Goal: Communication & Community: Connect with others

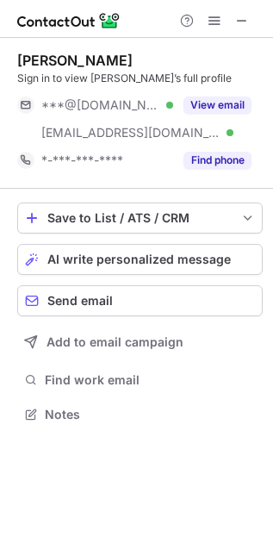
scroll to position [401, 273]
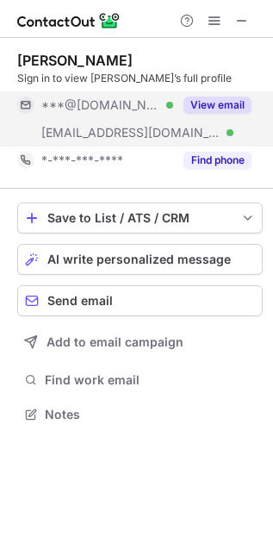
click at [213, 105] on button "View email" at bounding box center [217, 104] width 68 height 17
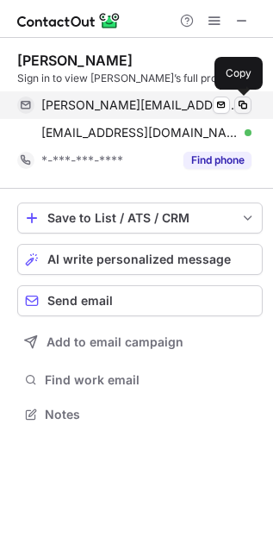
click at [246, 101] on span at bounding box center [243, 105] width 14 height 14
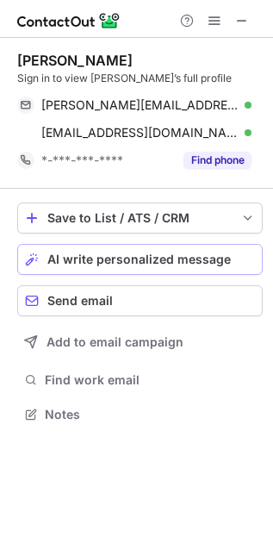
click at [159, 256] on span "AI write personalized message" at bounding box center [138, 259] width 183 height 14
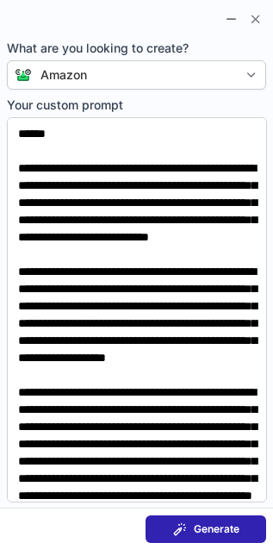
click at [200, 528] on span "Generate" at bounding box center [217, 529] width 46 height 14
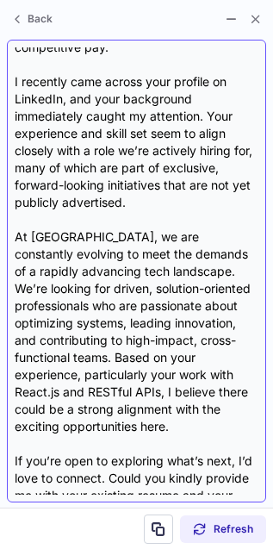
scroll to position [0, 0]
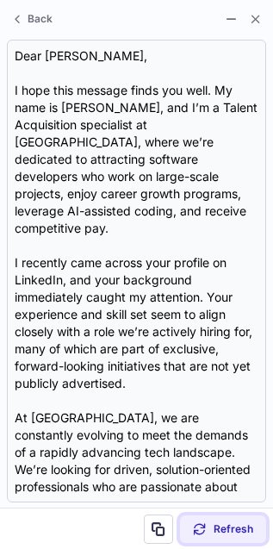
click at [237, 524] on span "Refresh" at bounding box center [234, 529] width 40 height 14
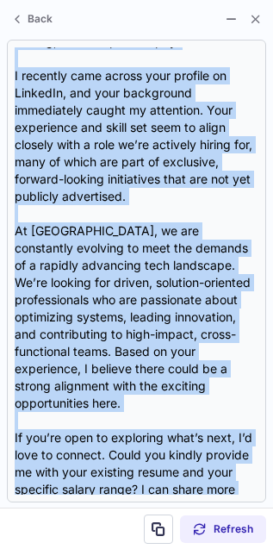
scroll to position [311, 0]
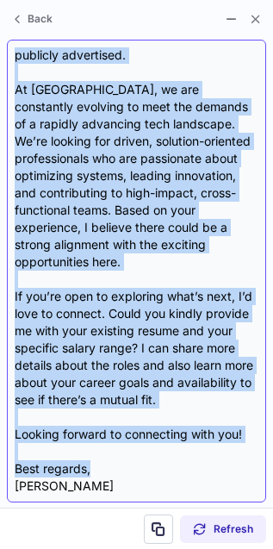
drag, startPoint x: 15, startPoint y: 48, endPoint x: 127, endPoint y: 432, distance: 400.1
click at [127, 432] on div "Dear Jason, I hope this message finds you well. My name is Adam Carleton, and I…" at bounding box center [137, 270] width 244 height 447
copy div "Dear Jason, I hope this message finds you well. My name is Adam Carleton, and I…"
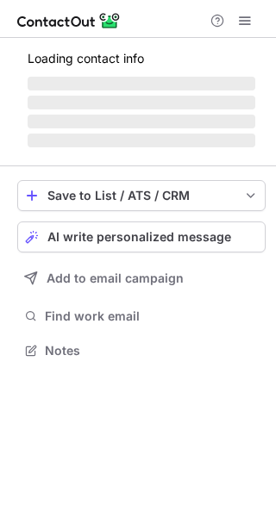
scroll to position [361, 276]
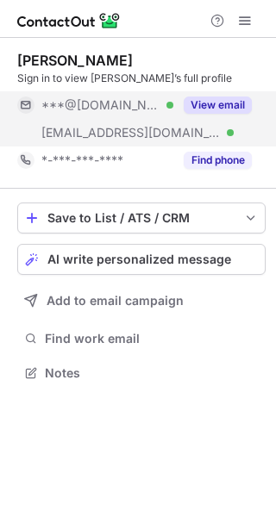
click at [239, 110] on button "View email" at bounding box center [217, 104] width 68 height 17
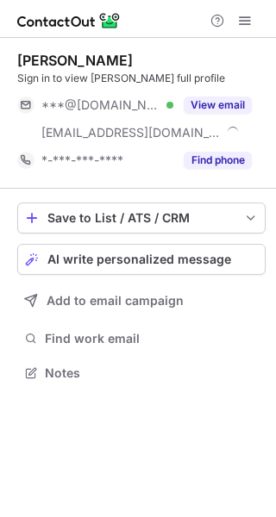
scroll to position [361, 276]
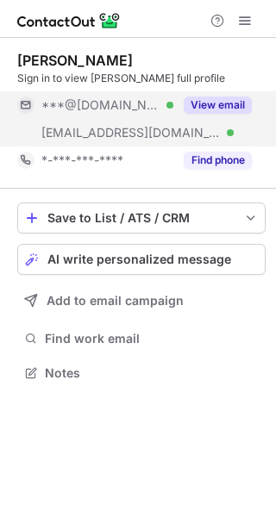
click at [216, 102] on button "View email" at bounding box center [217, 104] width 68 height 17
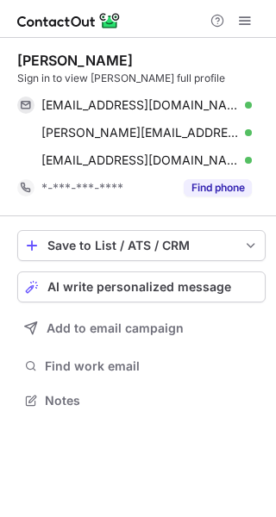
scroll to position [388, 276]
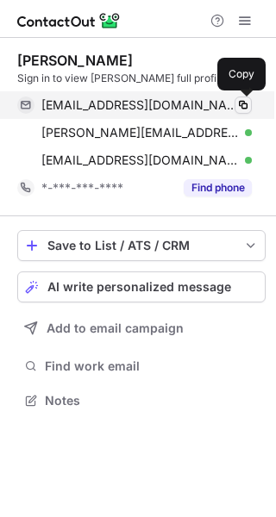
click at [242, 102] on span at bounding box center [243, 105] width 14 height 14
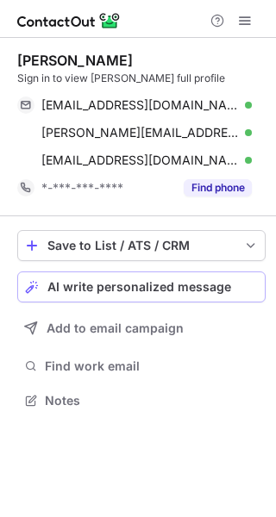
click at [215, 282] on span "AI write personalized message" at bounding box center [138, 287] width 183 height 14
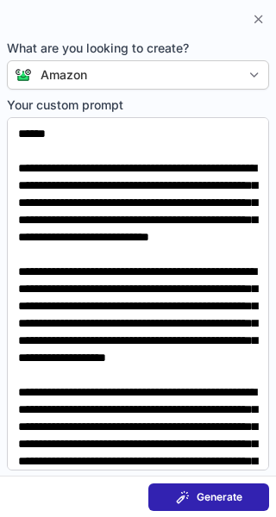
click at [215, 487] on button "Generate" at bounding box center [208, 497] width 121 height 28
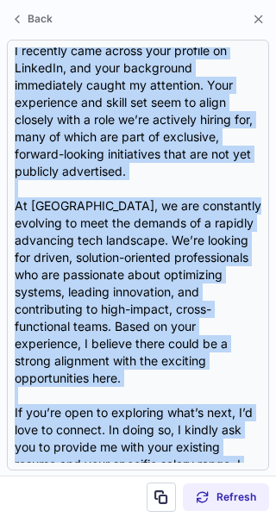
scroll to position [343, 0]
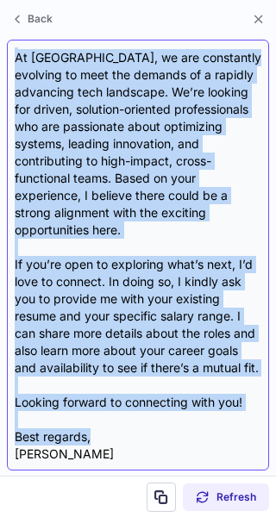
drag, startPoint x: 16, startPoint y: 56, endPoint x: 147, endPoint y: 413, distance: 380.9
click at [147, 413] on div "Dear Clayton, I hope this message finds you well. My name is Adam Carleton, and…" at bounding box center [138, 254] width 246 height 415
copy div "Dear Clayton, I hope this message finds you well. My name is Adam Carleton, and…"
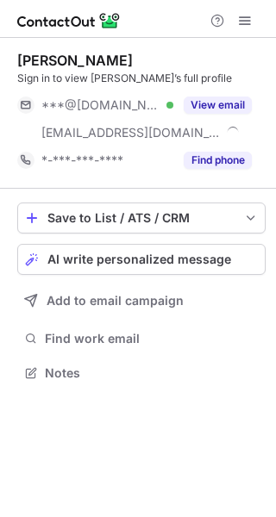
scroll to position [361, 276]
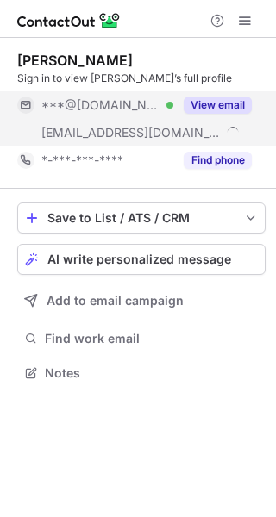
click at [224, 102] on button "View email" at bounding box center [217, 104] width 68 height 17
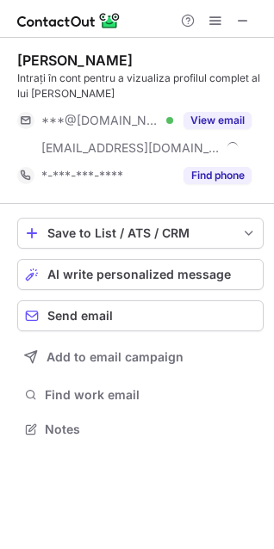
scroll to position [418, 274]
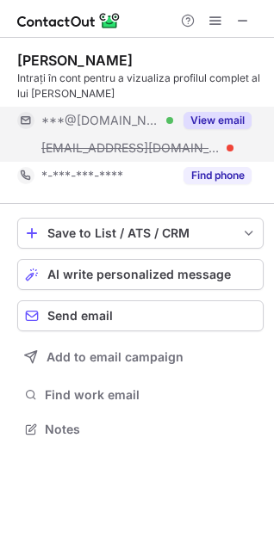
click at [231, 122] on button "View email" at bounding box center [217, 120] width 68 height 17
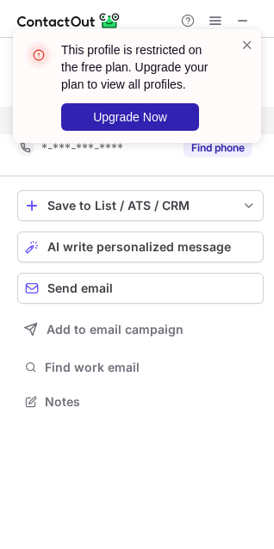
scroll to position [390, 274]
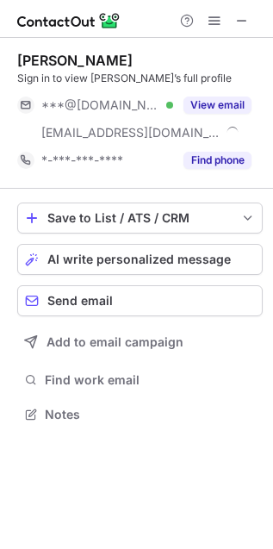
scroll to position [401, 273]
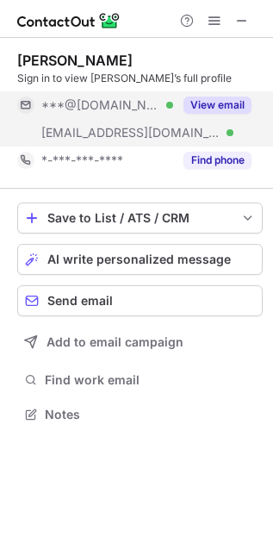
click at [203, 101] on button "View email" at bounding box center [217, 104] width 68 height 17
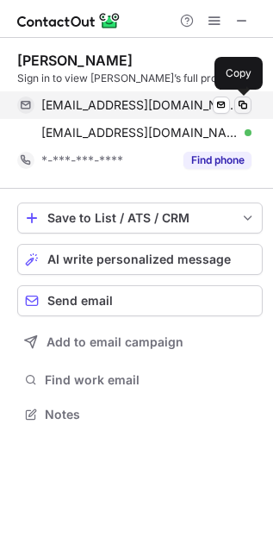
click at [242, 104] on span at bounding box center [243, 105] width 14 height 14
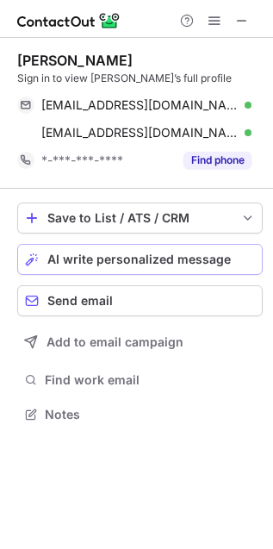
click at [143, 256] on span "AI write personalized message" at bounding box center [138, 259] width 183 height 14
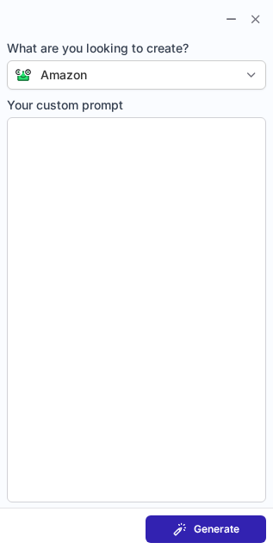
type textarea "**********"
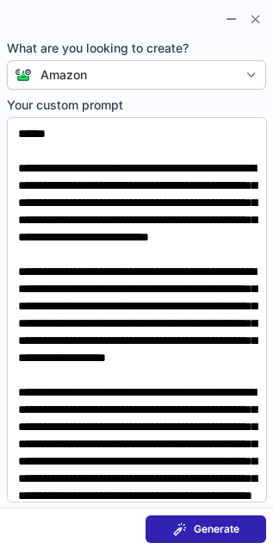
click at [225, 527] on span "Generate" at bounding box center [217, 529] width 46 height 14
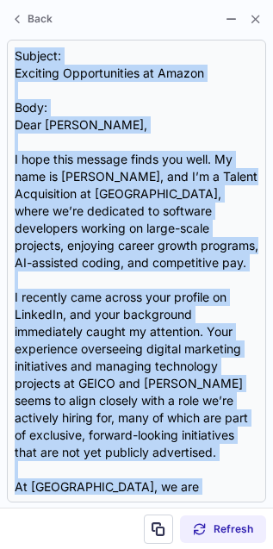
scroll to position [414, 0]
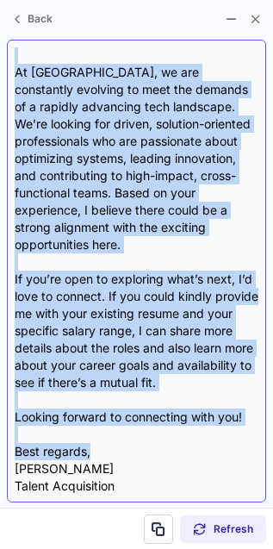
drag, startPoint x: 16, startPoint y: 53, endPoint x: 164, endPoint y: 422, distance: 398.1
click at [164, 422] on div "Subject: Exciting Opportunities at Amazon Body: Dear Jennifer, I hope this mess…" at bounding box center [137, 270] width 244 height 447
copy div "Subject: Exciting Opportunities at Amazon Body: Dear Jennifer, I hope this mess…"
click at [96, 282] on div "Subject: Exciting Opportunities at Amazon Body: Dear Jennifer, I hope this mess…" at bounding box center [137, 270] width 244 height 447
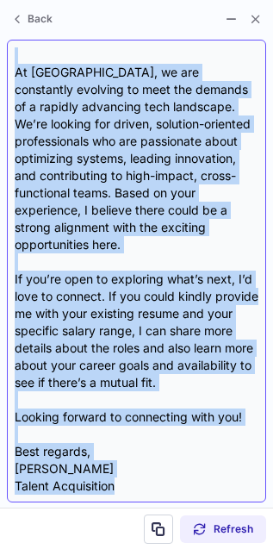
drag, startPoint x: 17, startPoint y: 52, endPoint x: 140, endPoint y: 488, distance: 453.7
click at [140, 488] on div "Subject: Exciting Opportunities at Amazon Body: Dear Jennifer, I hope this mess…" at bounding box center [137, 270] width 244 height 447
click at [148, 479] on div "Subject: Exciting Opportunities at Amazon Body: Dear Jennifer, I hope this mess…" at bounding box center [137, 270] width 244 height 447
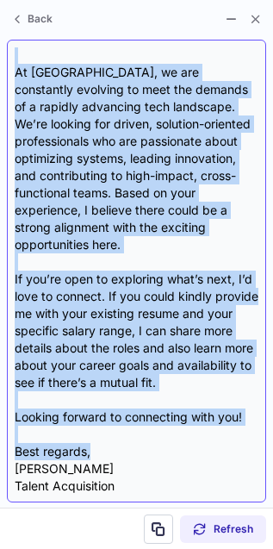
drag, startPoint x: 15, startPoint y: 56, endPoint x: 135, endPoint y: 432, distance: 395.2
click at [135, 432] on div "Subject: Exciting Opportunities at Amazon Body: Dear Jennifer, I hope this mess…" at bounding box center [137, 270] width 244 height 447
copy div "Subject: Exciting Opportunities at Amazon Body: Dear Jennifer, I hope this mess…"
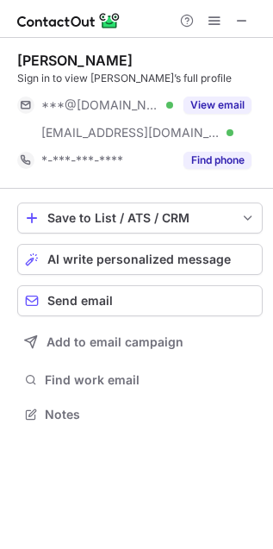
scroll to position [401, 273]
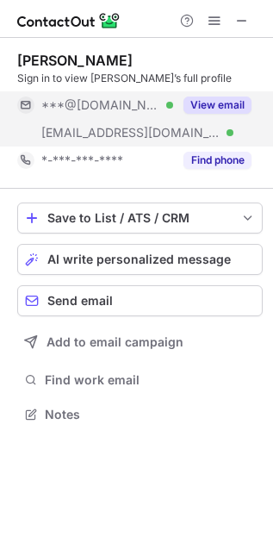
click at [217, 104] on button "View email" at bounding box center [217, 104] width 68 height 17
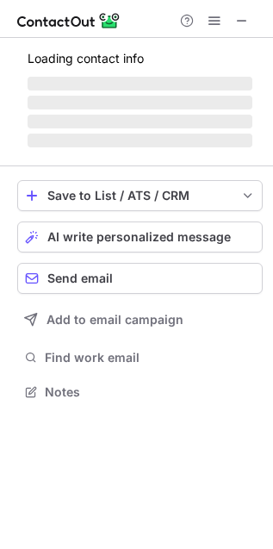
scroll to position [401, 273]
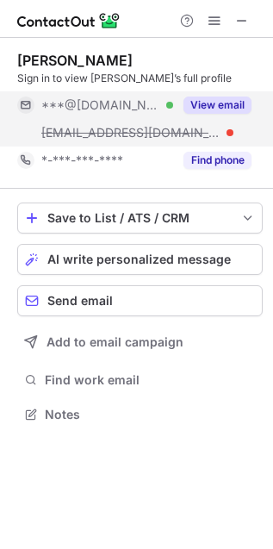
click at [226, 105] on button "View email" at bounding box center [217, 104] width 68 height 17
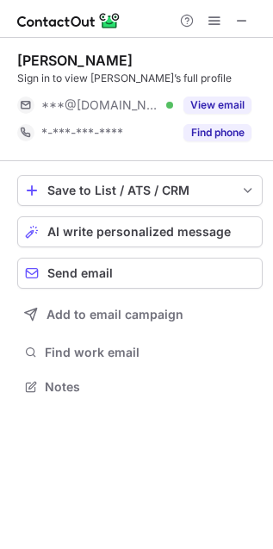
scroll to position [375, 273]
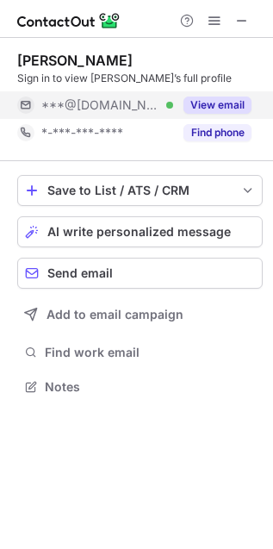
click at [229, 100] on button "View email" at bounding box center [217, 104] width 68 height 17
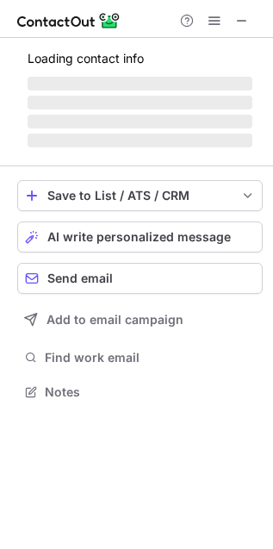
scroll to position [539, 261]
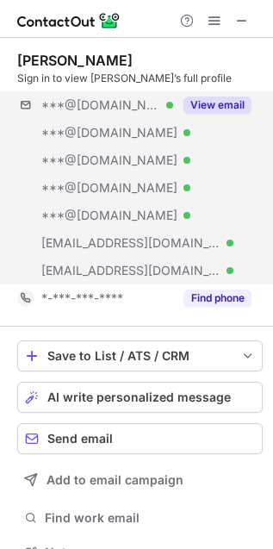
click at [222, 121] on div "***@gmail.com Verified ***@hotmail.com Verified ***@msn.com Verified ***@yahoo.…" at bounding box center [139, 187] width 245 height 193
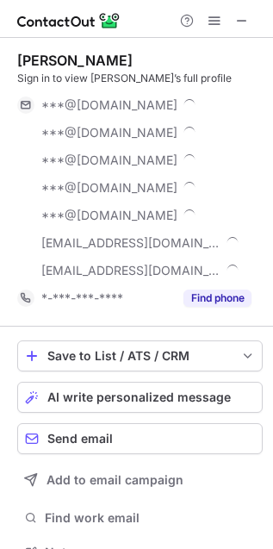
click at [182, 84] on div "Sign in to view Stephen’s full profile" at bounding box center [139, 79] width 245 height 16
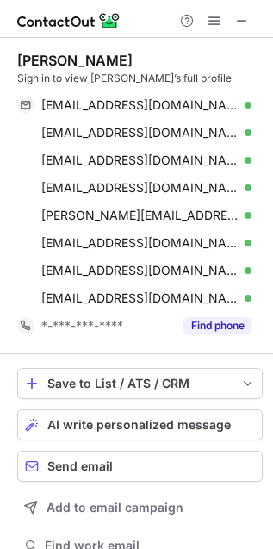
scroll to position [568, 261]
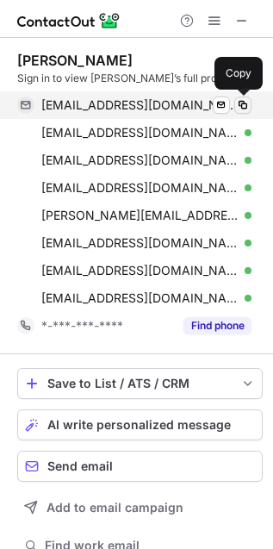
click at [241, 102] on span at bounding box center [243, 105] width 14 height 14
click at [245, 96] on button at bounding box center [242, 104] width 17 height 17
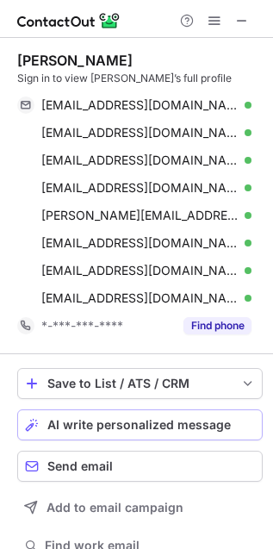
click at [95, 418] on span "AI write personalized message" at bounding box center [138, 425] width 183 height 14
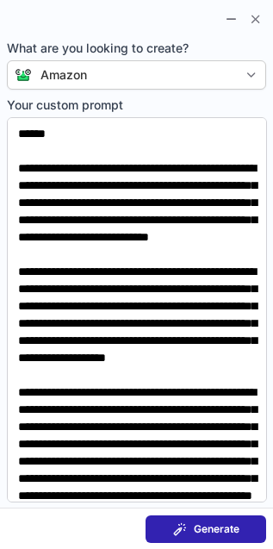
click at [218, 531] on span "Generate" at bounding box center [217, 529] width 46 height 14
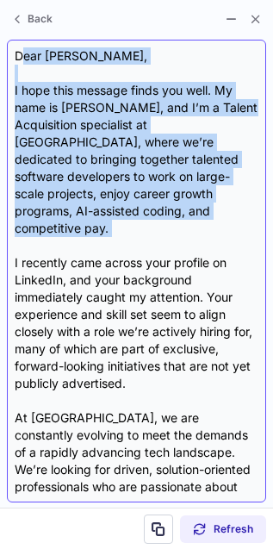
drag, startPoint x: 19, startPoint y: 53, endPoint x: 34, endPoint y: 147, distance: 95.1
click at [34, 147] on div "Dear Stephen, I hope this message finds you well. My name is Adam Carleton, and…" at bounding box center [137, 270] width 244 height 447
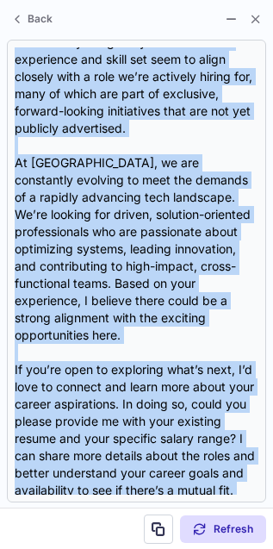
scroll to position [345, 0]
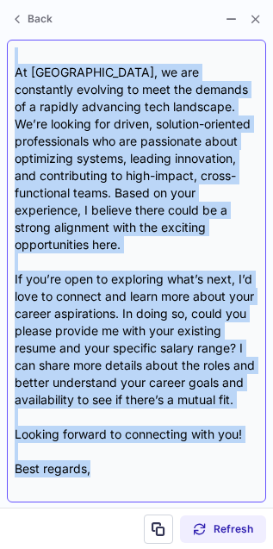
drag, startPoint x: 14, startPoint y: 49, endPoint x: 182, endPoint y: 452, distance: 436.7
click at [182, 452] on div "Dear Stephen, I hope this message finds you well. My name is Adam Carleton, and…" at bounding box center [137, 270] width 244 height 447
copy div "Dear Stephen, I hope this message finds you well. My name is Adam Carleton, and…"
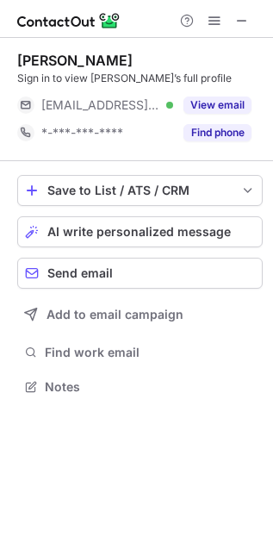
scroll to position [375, 273]
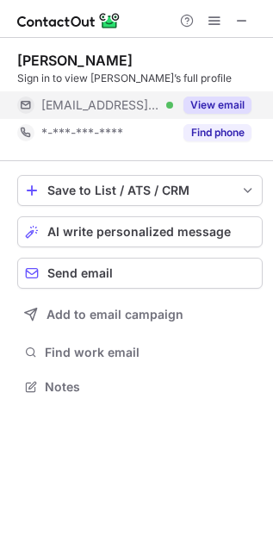
click at [227, 104] on button "View email" at bounding box center [217, 104] width 68 height 17
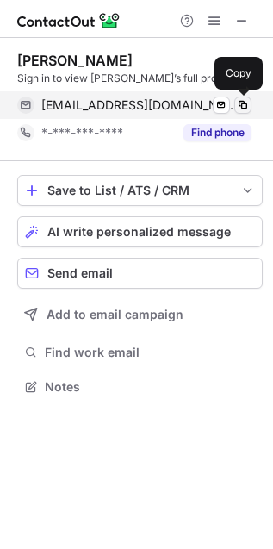
click at [242, 105] on span at bounding box center [243, 105] width 14 height 14
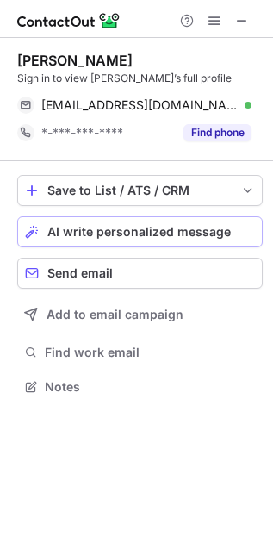
click at [173, 225] on span "AI write personalized message" at bounding box center [138, 232] width 183 height 14
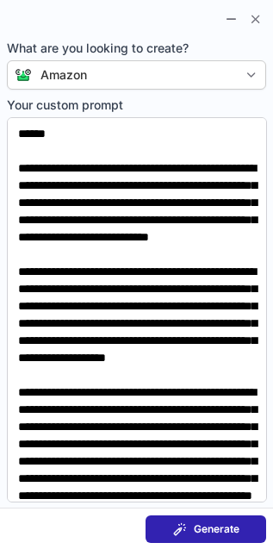
click at [196, 534] on span "Generate" at bounding box center [217, 529] width 46 height 14
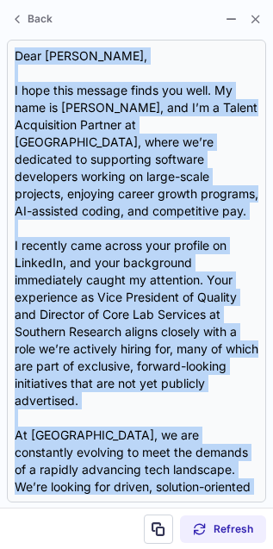
scroll to position [363, 0]
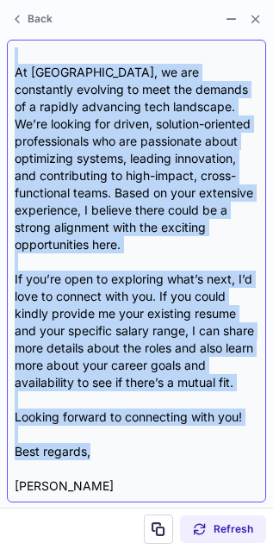
drag, startPoint x: 13, startPoint y: 50, endPoint x: 175, endPoint y: 435, distance: 417.6
click at [175, 435] on div "Dear Monica, I hope this message finds you well. My name is Adam Carleton, and …" at bounding box center [136, 271] width 259 height 462
click at [126, 376] on div "Dear Monica, I hope this message finds you well. My name is Adam Carleton, and …" at bounding box center [137, 270] width 244 height 447
drag, startPoint x: 15, startPoint y: 59, endPoint x: 183, endPoint y: 469, distance: 444.2
click at [183, 469] on div "Dear Monica, I hope this message finds you well. My name is Adam Carleton, and …" at bounding box center [137, 270] width 244 height 447
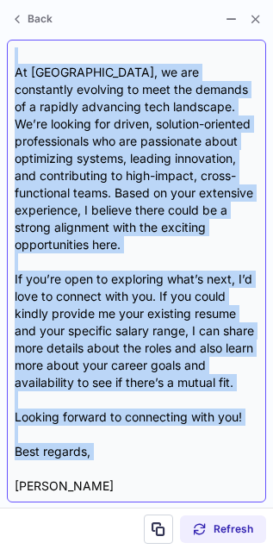
copy div "Dear Monica, I hope this message finds you well. My name is Adam Carleton, and …"
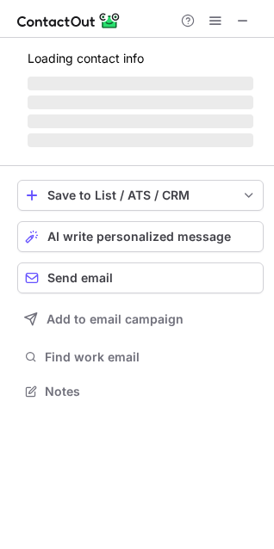
scroll to position [375, 274]
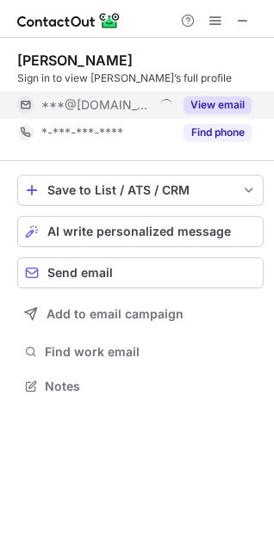
click at [205, 108] on button "View email" at bounding box center [217, 104] width 68 height 17
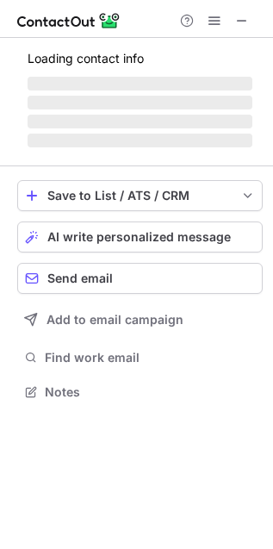
scroll to position [401, 273]
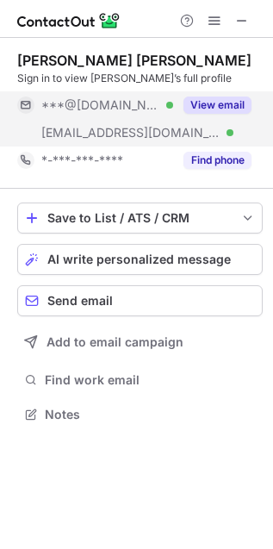
click at [203, 100] on button "View email" at bounding box center [217, 104] width 68 height 17
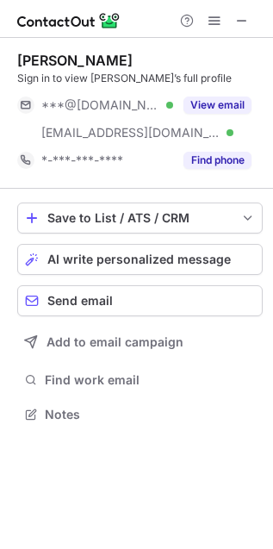
scroll to position [401, 273]
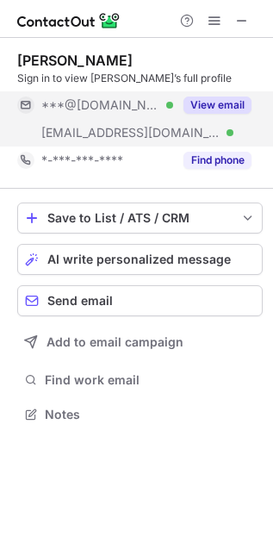
click at [225, 97] on button "View email" at bounding box center [217, 104] width 68 height 17
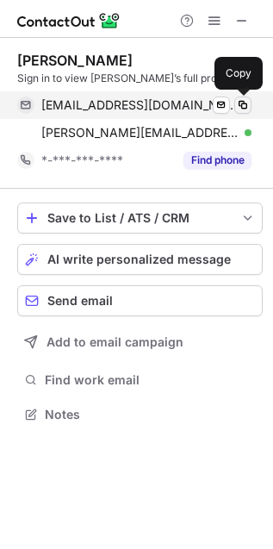
click at [241, 101] on span at bounding box center [243, 105] width 14 height 14
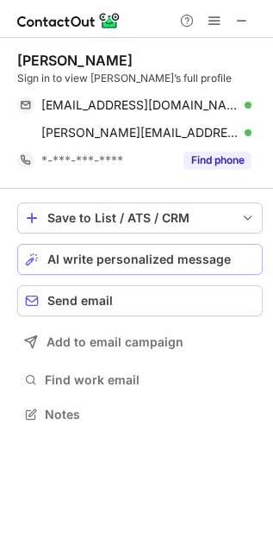
click at [140, 265] on span "AI write personalized message" at bounding box center [138, 259] width 183 height 14
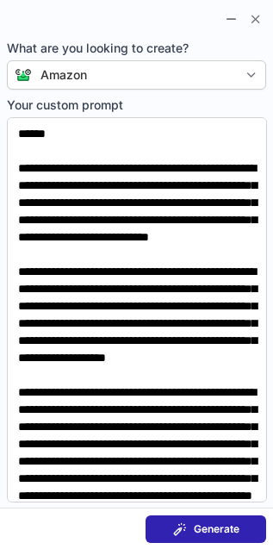
click at [200, 532] on span "Generate" at bounding box center [217, 529] width 46 height 14
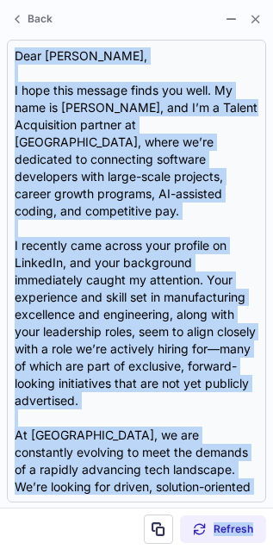
scroll to position [380, 0]
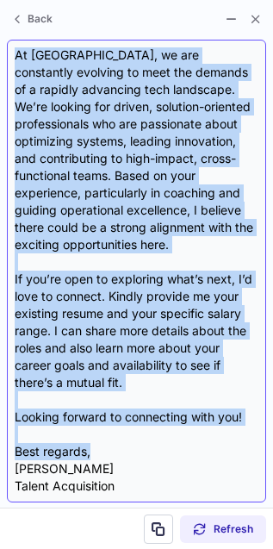
drag, startPoint x: 14, startPoint y: 53, endPoint x: 251, endPoint y: 433, distance: 448.1
click at [251, 433] on div "Dear Jason, I hope this message finds you well. My name is Adam Carleton, and I…" at bounding box center [137, 270] width 244 height 447
copy div "Dear Jason, I hope this message finds you well. My name is Adam Carleton, and I…"
click at [251, 433] on div "Dear Jason, I hope this message finds you well. My name is Adam Carleton, and I…" at bounding box center [137, 270] width 244 height 447
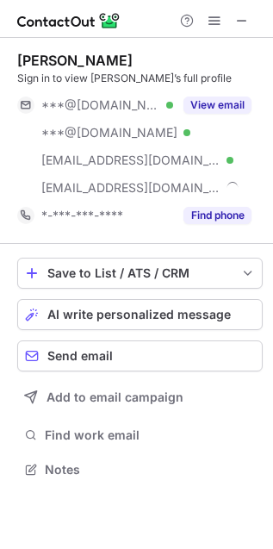
scroll to position [457, 273]
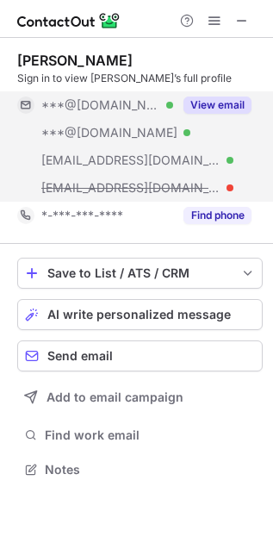
click at [203, 96] on button "View email" at bounding box center [217, 104] width 68 height 17
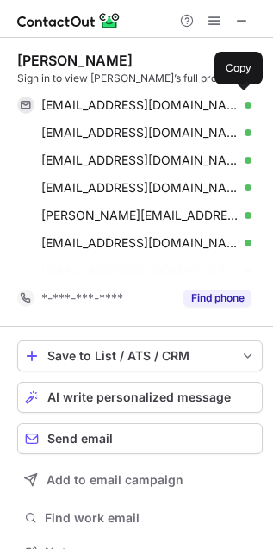
scroll to position [512, 261]
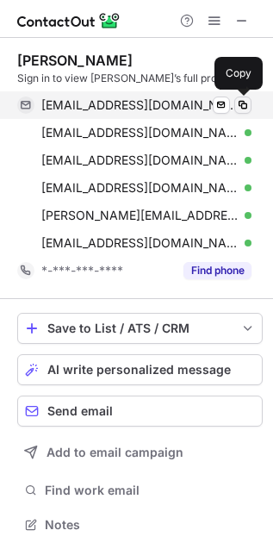
click at [239, 109] on span at bounding box center [243, 105] width 14 height 14
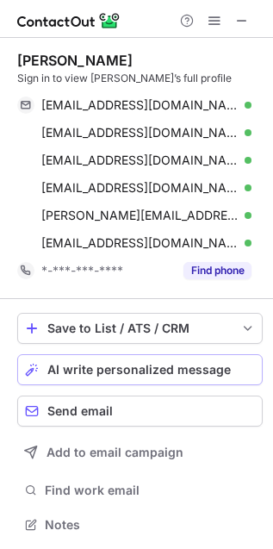
click at [45, 370] on button "AI write personalized message" at bounding box center [139, 369] width 245 height 31
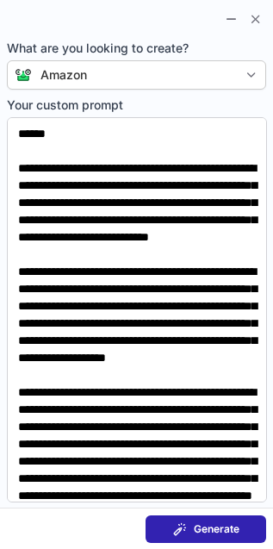
click at [203, 523] on span "Generate" at bounding box center [217, 529] width 46 height 14
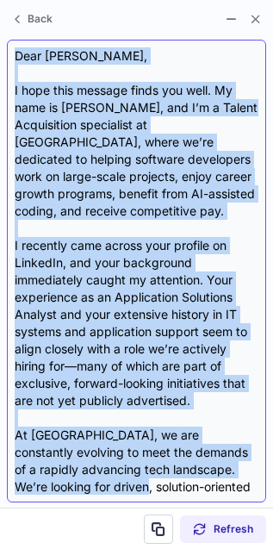
drag, startPoint x: 16, startPoint y: 57, endPoint x: 67, endPoint y: 483, distance: 429.4
click at [67, 483] on div "Dear [PERSON_NAME], I hope this message finds you well. My name is [PERSON_NAME…" at bounding box center [137, 270] width 244 height 447
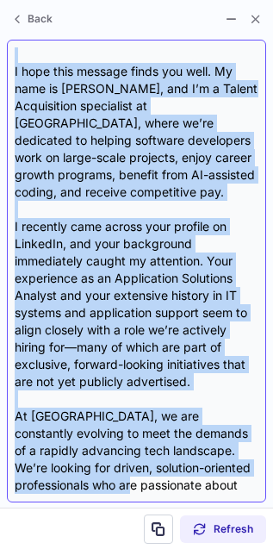
click at [171, 286] on div "Dear [PERSON_NAME], I hope this message finds you well. My name is [PERSON_NAME…" at bounding box center [137, 270] width 244 height 447
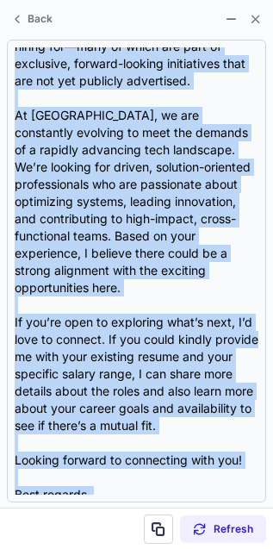
scroll to position [380, 0]
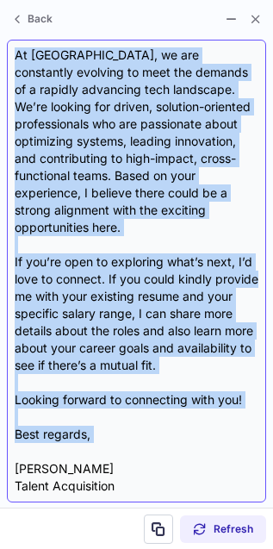
drag, startPoint x: 18, startPoint y: 53, endPoint x: 95, endPoint y: 428, distance: 382.4
click at [95, 428] on div "Dear [PERSON_NAME], I hope this message finds you well. My name is [PERSON_NAME…" at bounding box center [137, 270] width 244 height 447
copy div "Lore Ipsumdolors, A cons adip elitsed doeiu tem inci. Ut labo et Dolo Magnaali,…"
click at [153, 398] on div "Dear Christopher, I hope this message finds you well. My name is Adam Carleton,…" at bounding box center [137, 270] width 244 height 447
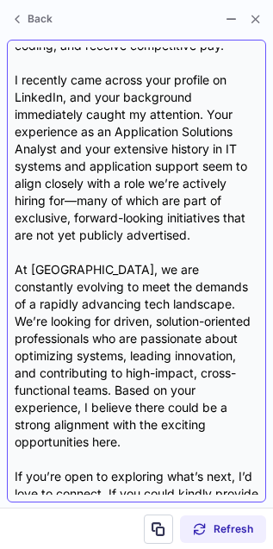
scroll to position [165, 0]
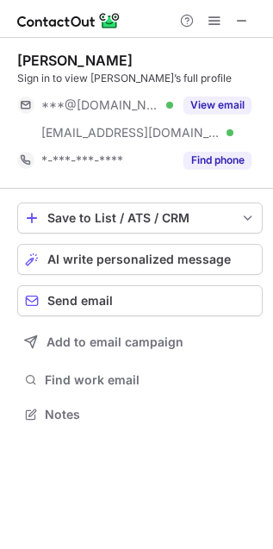
scroll to position [401, 273]
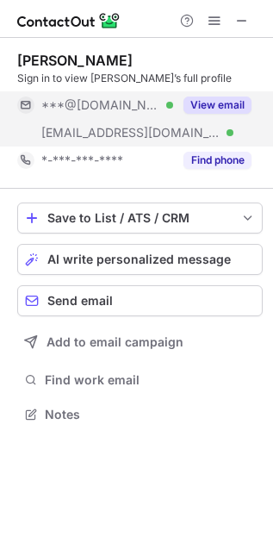
click at [212, 105] on button "View email" at bounding box center [217, 104] width 68 height 17
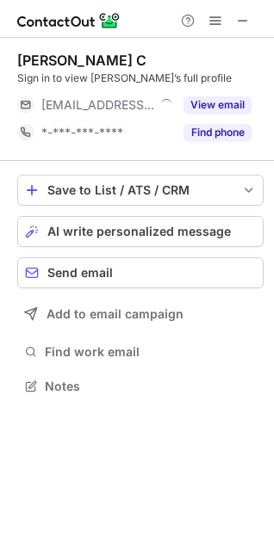
scroll to position [375, 274]
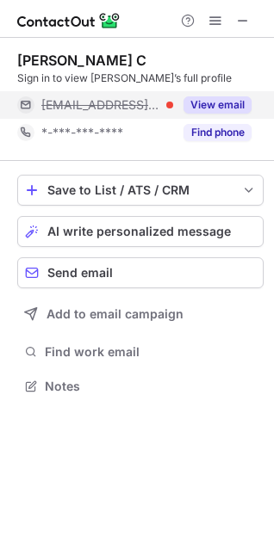
click at [213, 109] on button "View email" at bounding box center [217, 104] width 68 height 17
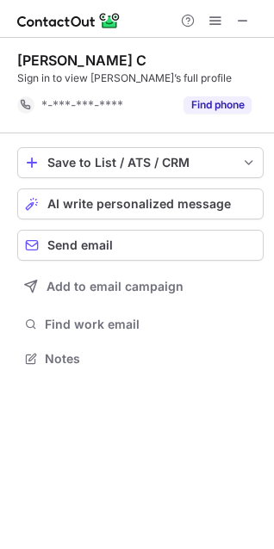
scroll to position [347, 274]
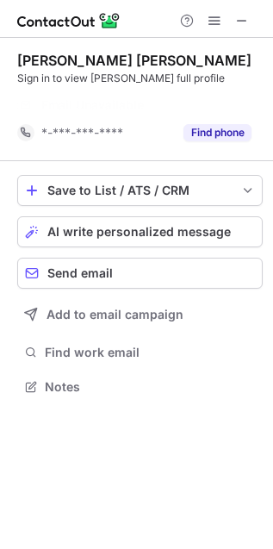
scroll to position [7, 9]
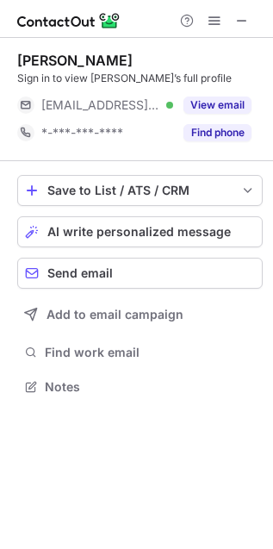
scroll to position [375, 273]
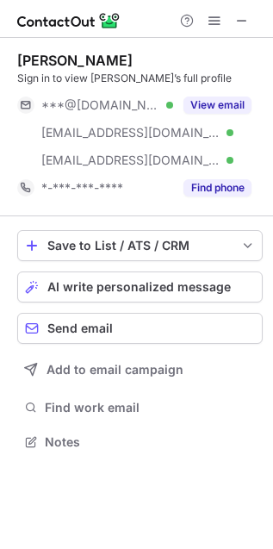
scroll to position [431, 273]
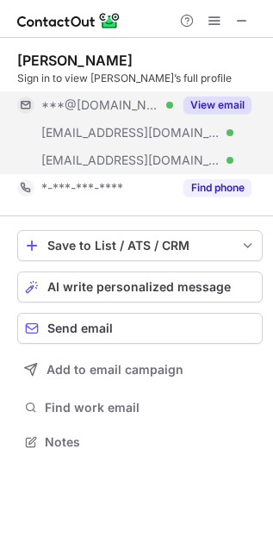
click at [220, 95] on div "View email" at bounding box center [212, 105] width 78 height 28
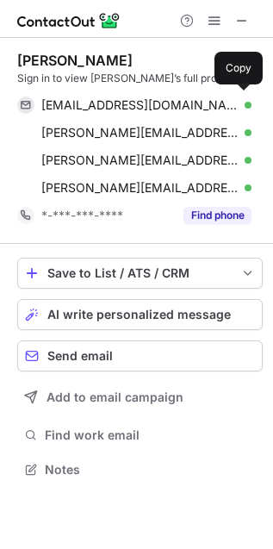
scroll to position [457, 273]
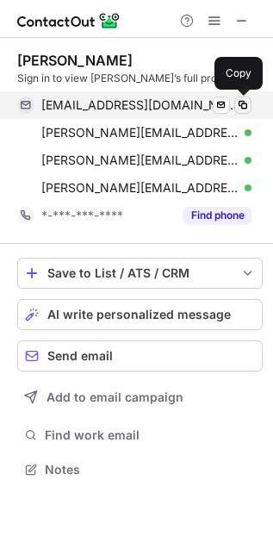
click at [242, 103] on span at bounding box center [243, 105] width 14 height 14
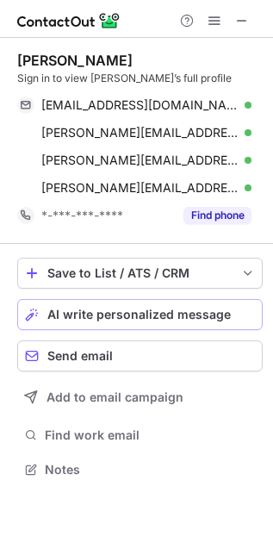
click at [86, 308] on span "AI write personalized message" at bounding box center [138, 314] width 183 height 14
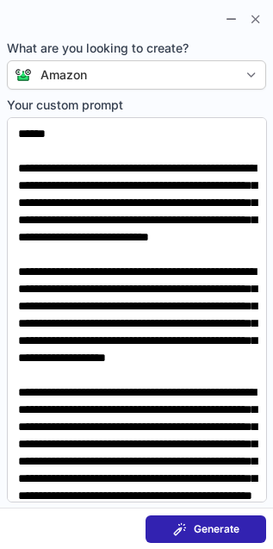
click at [188, 525] on div "Generate" at bounding box center [206, 529] width 66 height 14
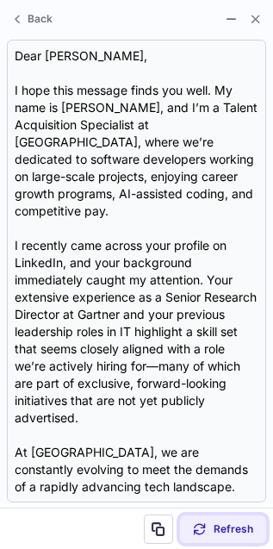
click at [208, 523] on div "Refresh" at bounding box center [223, 529] width 60 height 14
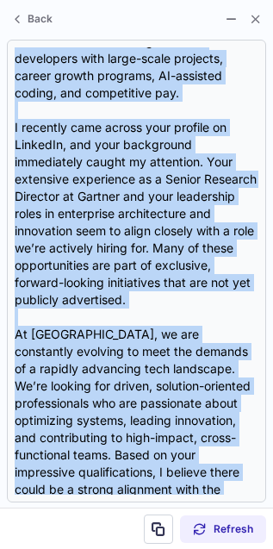
scroll to position [380, 0]
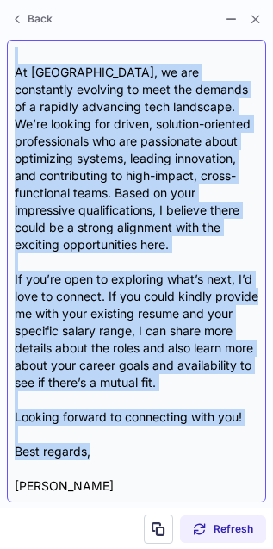
drag, startPoint x: 15, startPoint y: 53, endPoint x: 140, endPoint y: 414, distance: 381.9
click at [140, 414] on div "Dear Sam, I hope this message finds you well. My name is Adam Carleton, and I’m…" at bounding box center [137, 270] width 244 height 447
copy div "Dear Sam, I hope this message finds you well. My name is Adam Carleton, and I’m…"
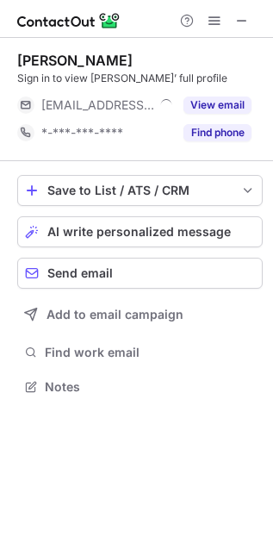
scroll to position [375, 273]
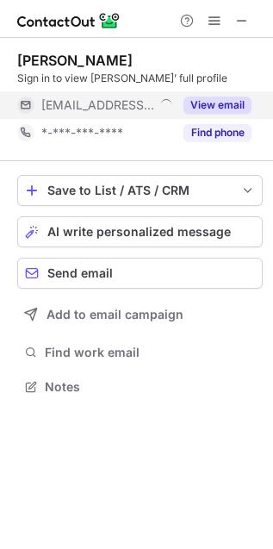
click at [224, 104] on button "View email" at bounding box center [217, 104] width 68 height 17
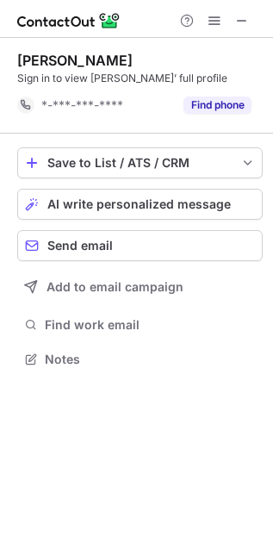
scroll to position [7, 9]
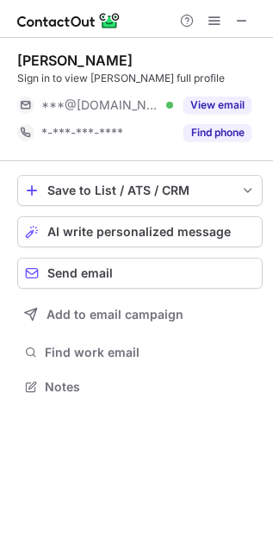
scroll to position [375, 273]
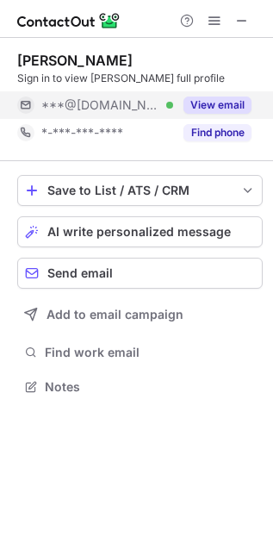
click at [209, 104] on button "View email" at bounding box center [217, 104] width 68 height 17
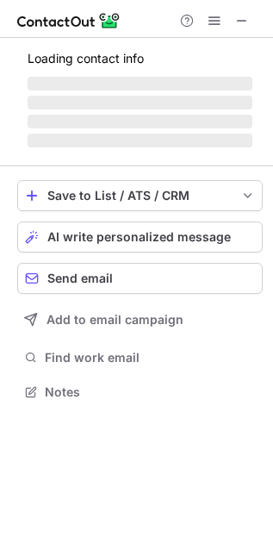
scroll to position [401, 273]
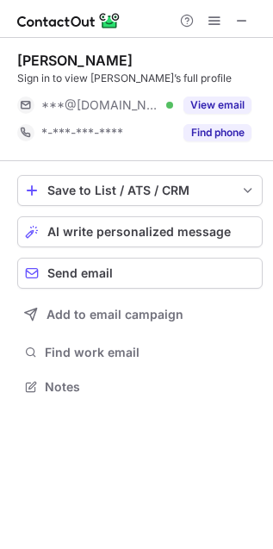
scroll to position [375, 273]
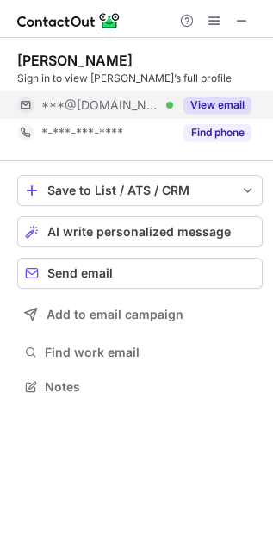
click at [203, 96] on button "View email" at bounding box center [217, 104] width 68 height 17
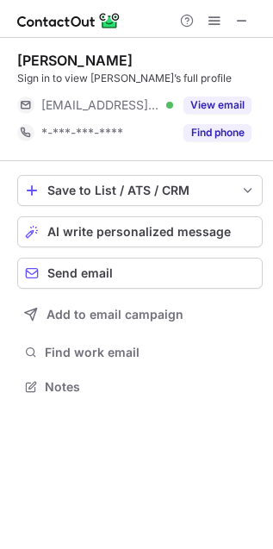
scroll to position [375, 273]
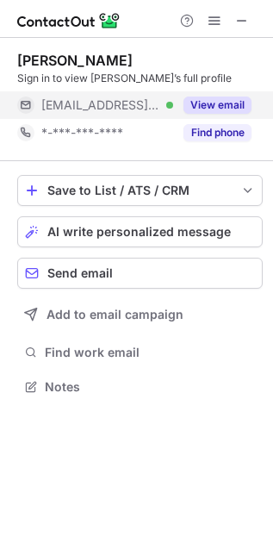
click at [213, 97] on button "View email" at bounding box center [217, 104] width 68 height 17
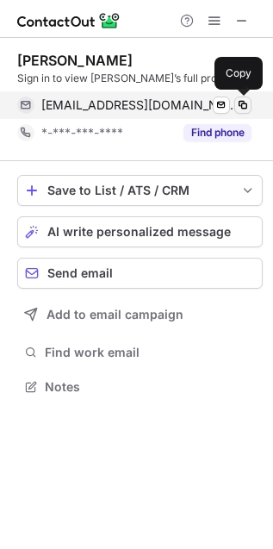
click at [244, 106] on span at bounding box center [243, 105] width 14 height 14
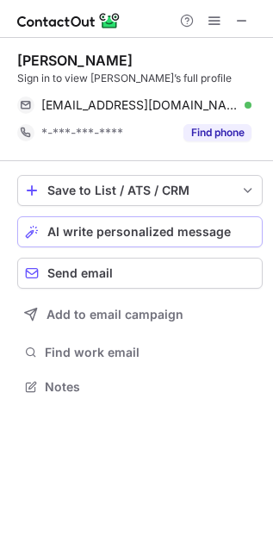
click at [189, 227] on span "AI write personalized message" at bounding box center [138, 232] width 183 height 14
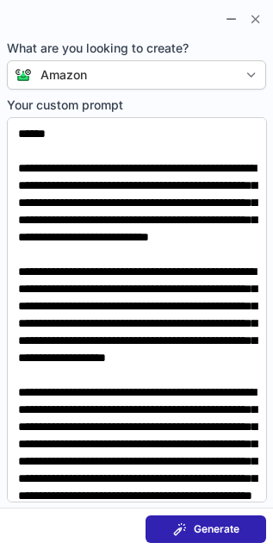
click at [208, 525] on span "Generate" at bounding box center [217, 529] width 46 height 14
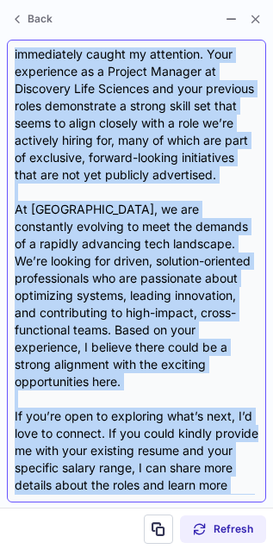
scroll to position [320, 0]
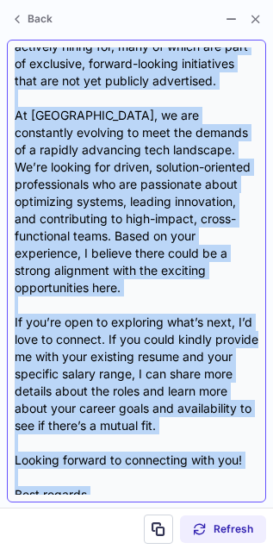
drag, startPoint x: 17, startPoint y: 53, endPoint x: 135, endPoint y: 470, distance: 433.2
click at [135, 470] on div "Dear Daphne, I hope this message finds you well. My name is Adam Carleton, and …" at bounding box center [137, 270] width 244 height 447
copy div "Dear Daphne, I hope this message finds you well. My name is Adam Carleton, and …"
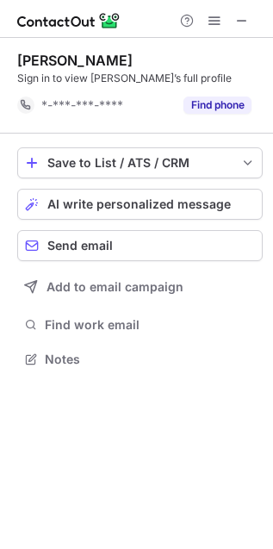
scroll to position [7, 9]
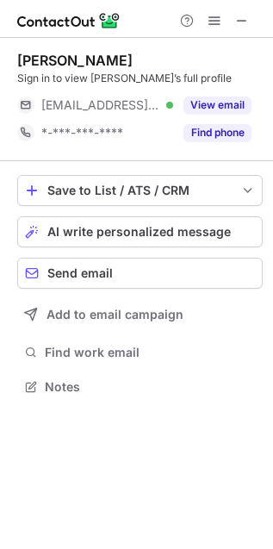
scroll to position [375, 273]
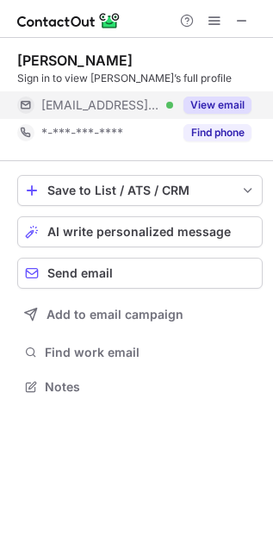
click at [233, 103] on button "View email" at bounding box center [217, 104] width 68 height 17
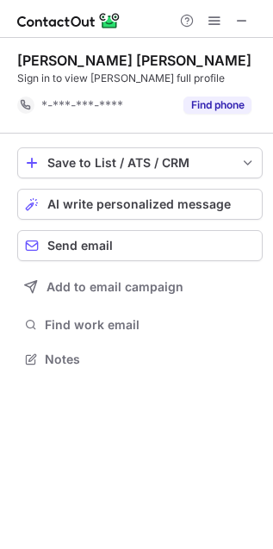
scroll to position [7, 9]
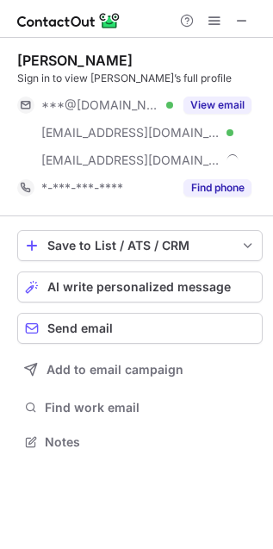
scroll to position [431, 273]
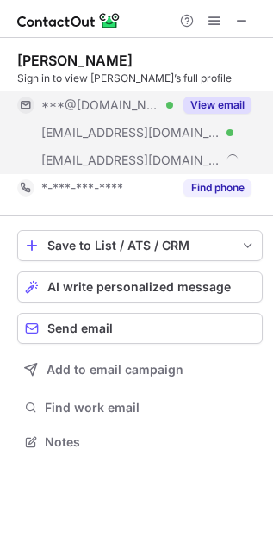
click at [224, 96] on button "View email" at bounding box center [217, 104] width 68 height 17
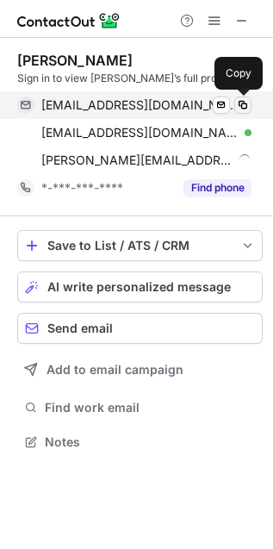
click at [246, 108] on span at bounding box center [243, 105] width 14 height 14
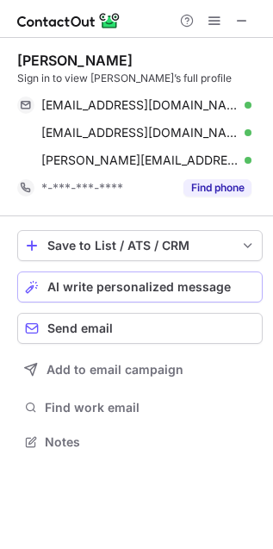
click at [155, 287] on span "AI write personalized message" at bounding box center [138, 287] width 183 height 14
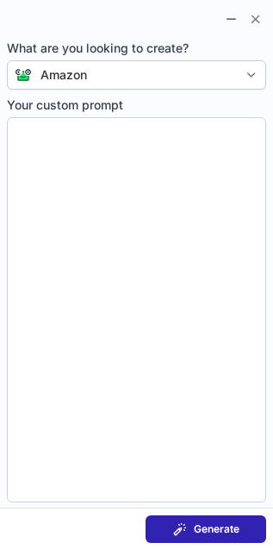
type textarea "**********"
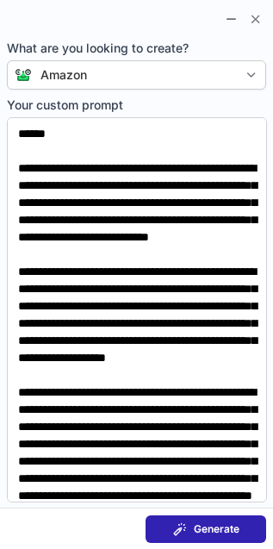
click at [233, 523] on span "Generate" at bounding box center [217, 529] width 46 height 14
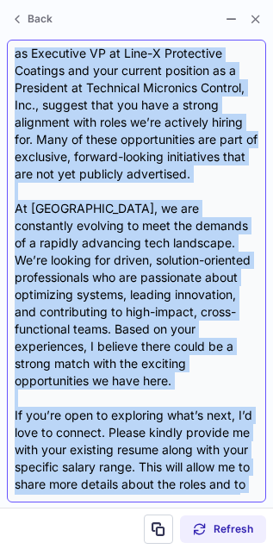
scroll to position [431, 0]
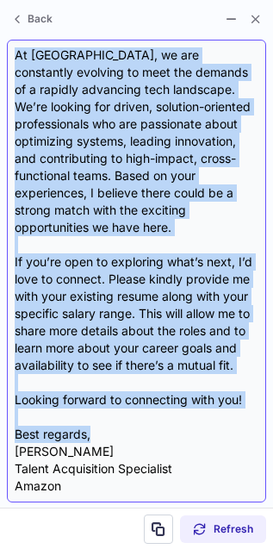
drag, startPoint x: 17, startPoint y: 56, endPoint x: 152, endPoint y: 435, distance: 402.4
click at [152, 435] on div "Dear [PERSON_NAME], I hope this message finds you well. My name is [PERSON_NAME…" at bounding box center [137, 270] width 244 height 447
copy div "Lore Ipsu, D sita cons adipisc elits doe temp. In utla et Dolo Magnaali, eni A’…"
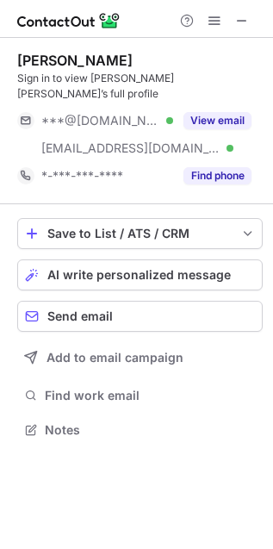
scroll to position [401, 273]
